Goal: Check status

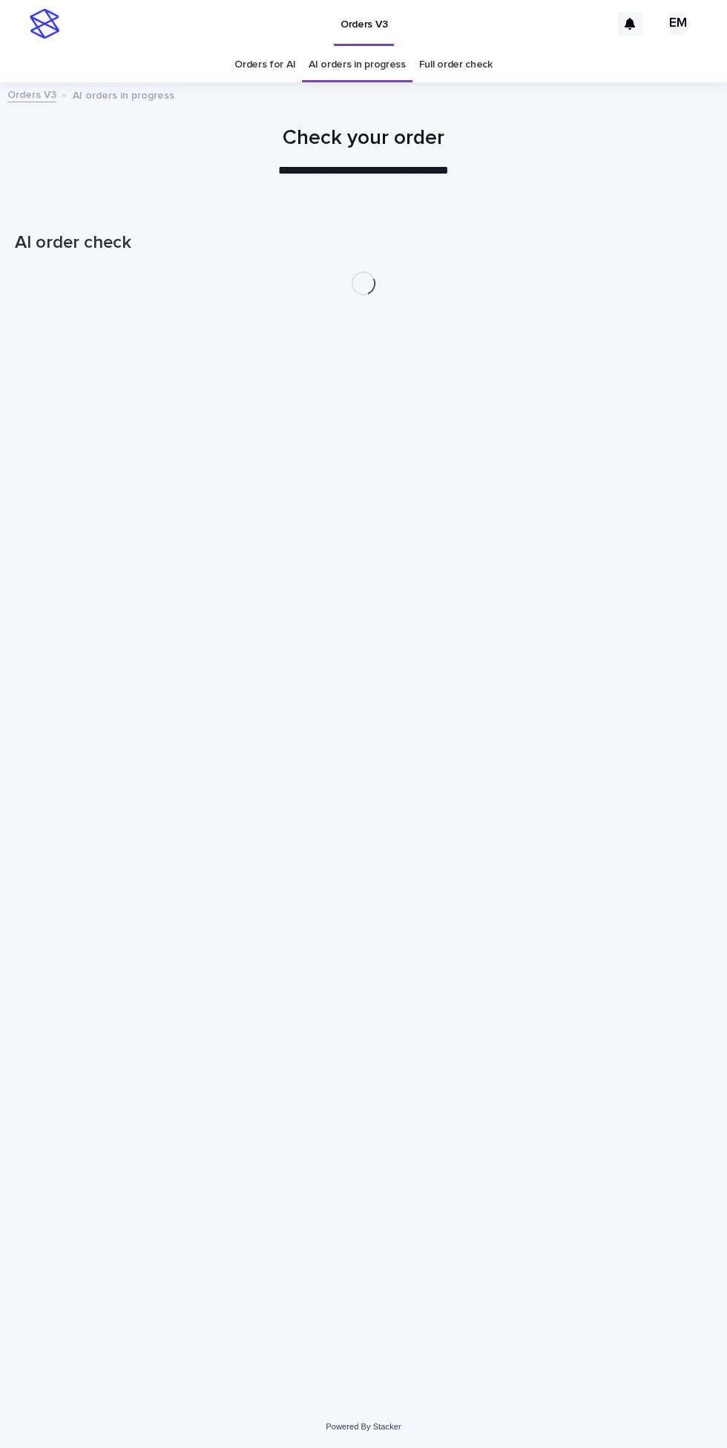
scroll to position [47, 0]
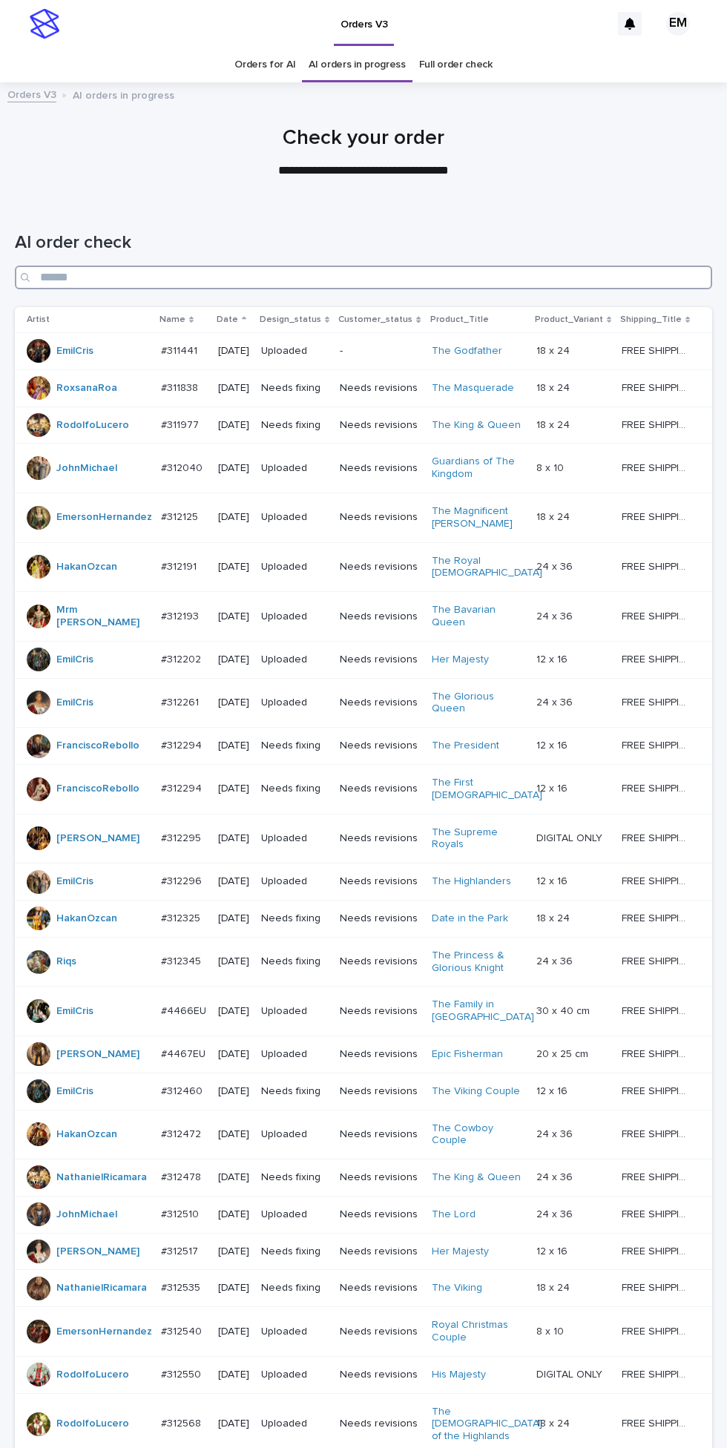
click at [501, 266] on input "Search" at bounding box center [363, 278] width 697 height 24
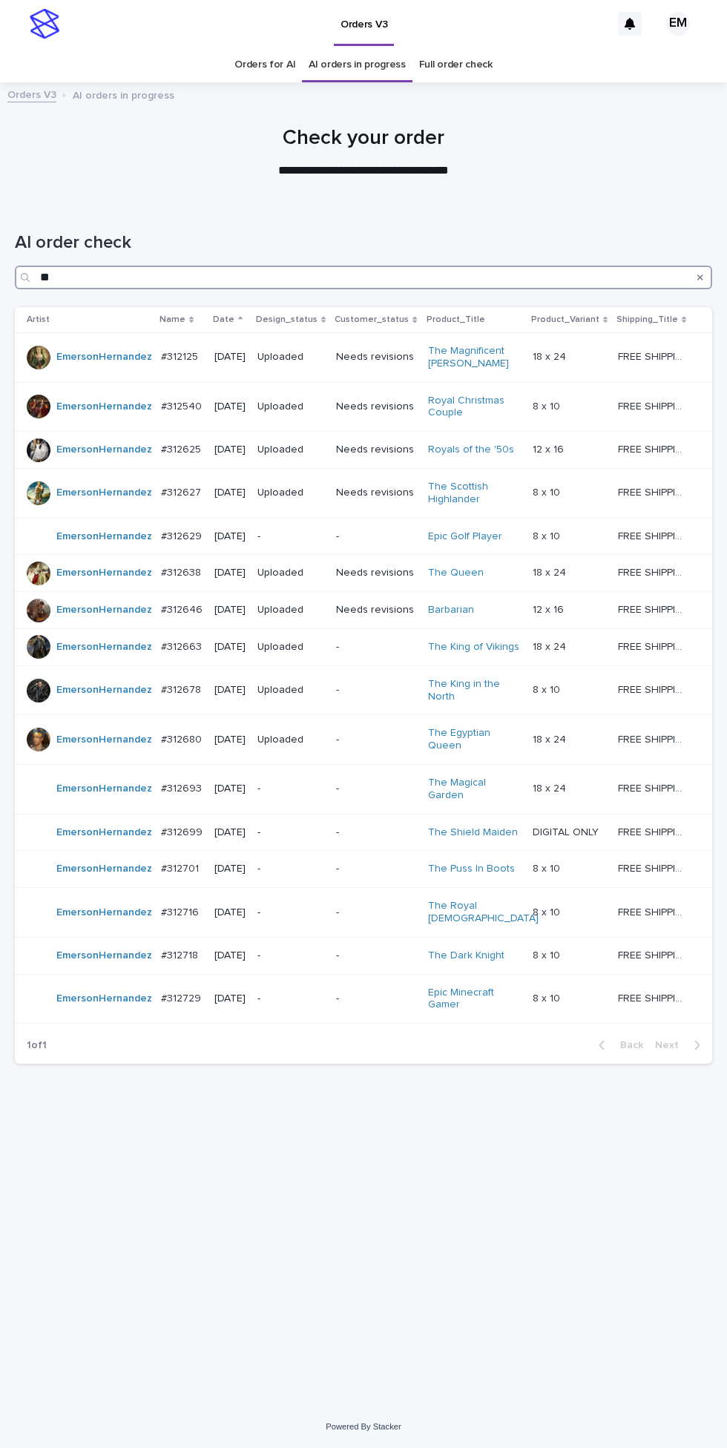
type input "*"
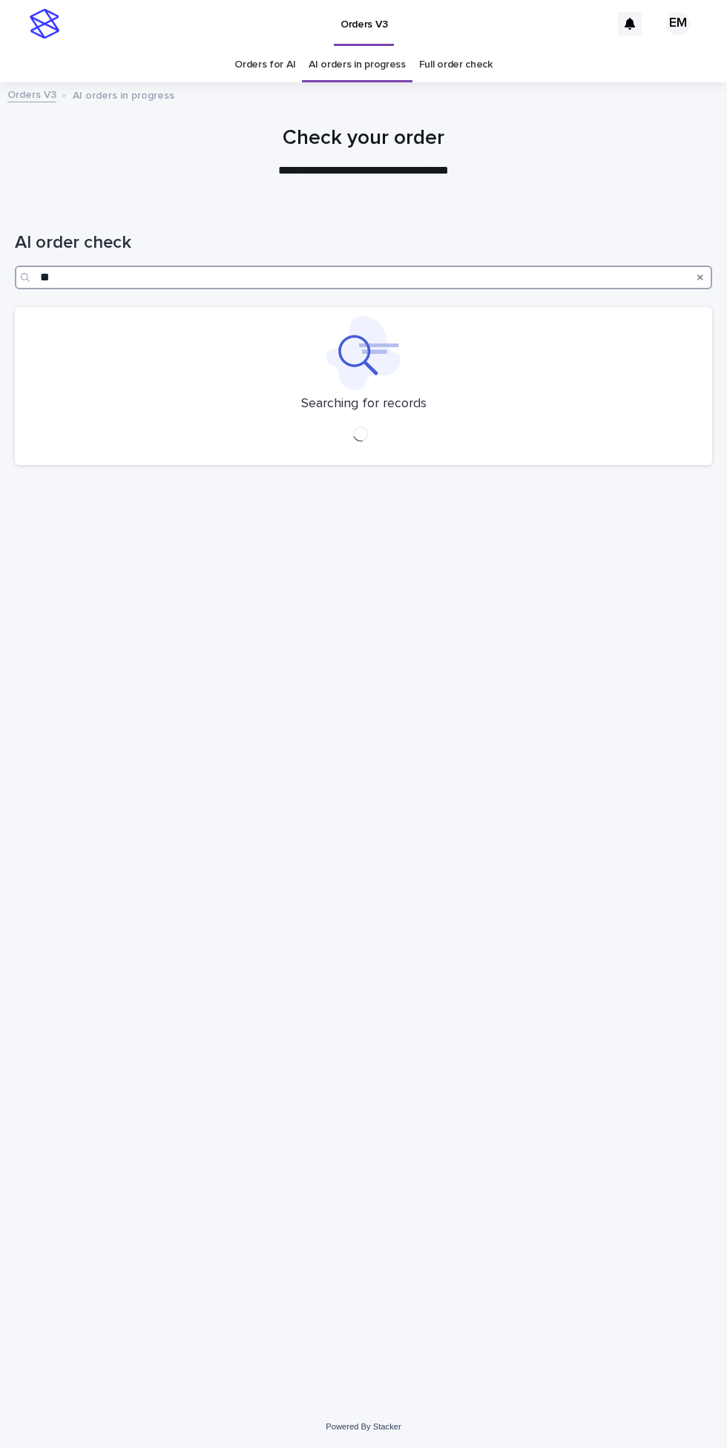
type input "*"
type input "*******"
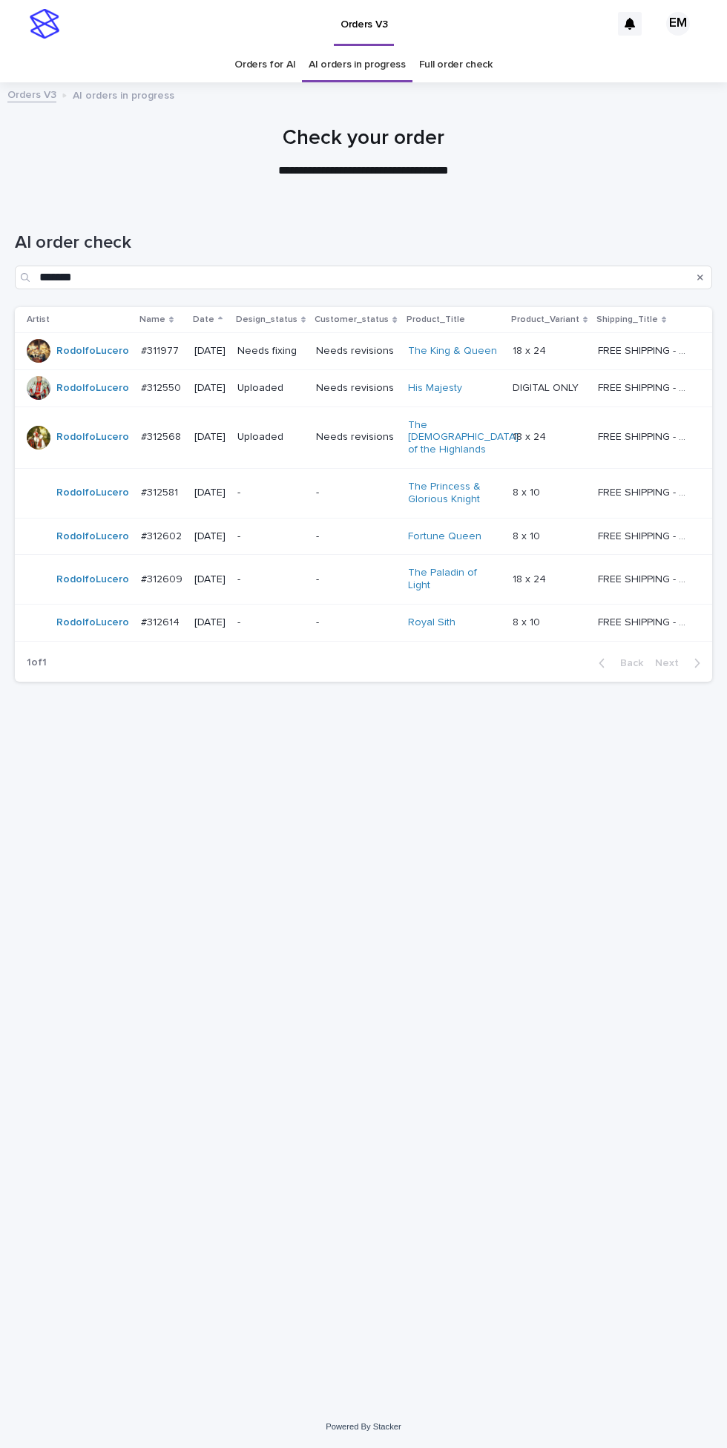
click at [329, 616] on p "-" at bounding box center [355, 622] width 79 height 13
